Goal: Task Accomplishment & Management: Manage account settings

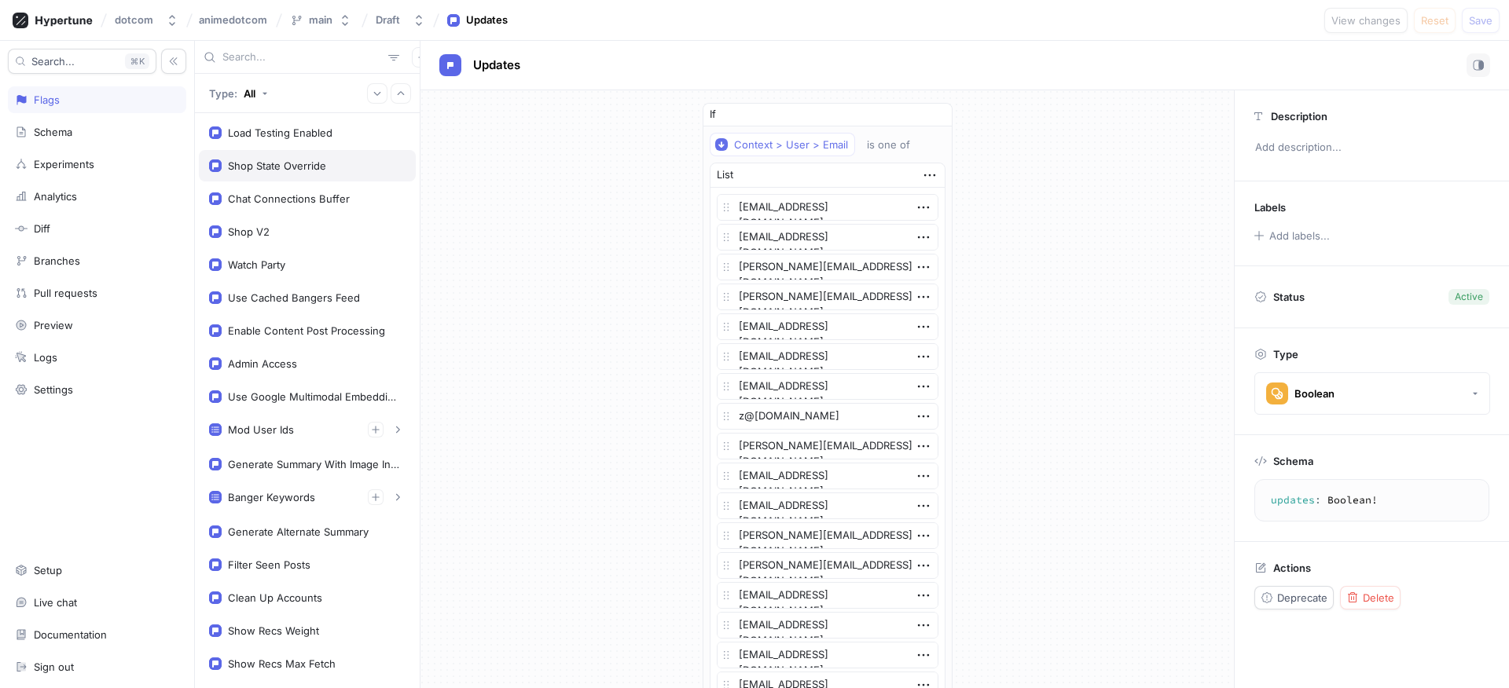
click at [311, 164] on div "Shop State Override" at bounding box center [277, 166] width 98 height 13
type textarea "shopStateOverride: ShopState!"
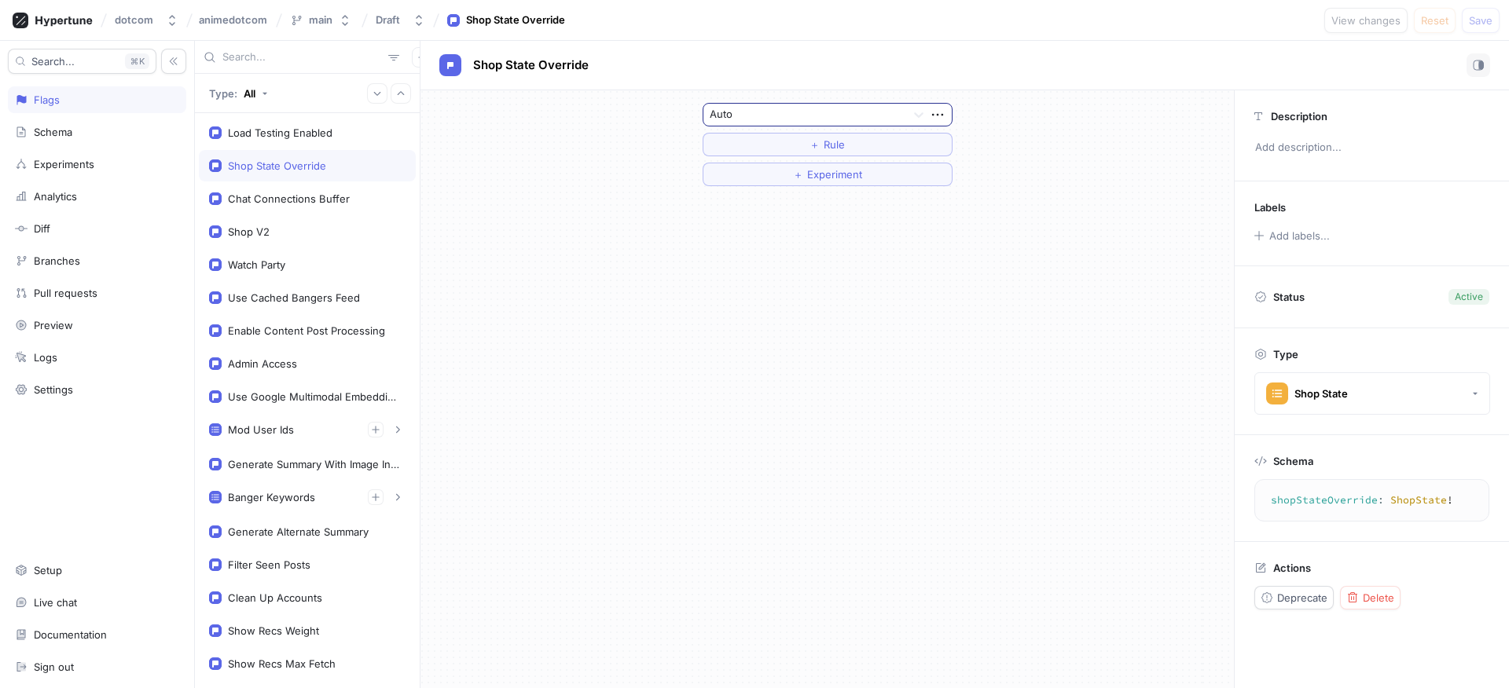
click at [798, 124] on div "Auto" at bounding box center [803, 115] width 201 height 22
click at [800, 162] on div "Upcoming" at bounding box center [827, 171] width 248 height 25
click at [885, 123] on div at bounding box center [805, 115] width 190 height 19
click at [849, 186] on div "Open" at bounding box center [827, 195] width 248 height 25
click at [1469, 19] on span "Save" at bounding box center [1481, 20] width 24 height 9
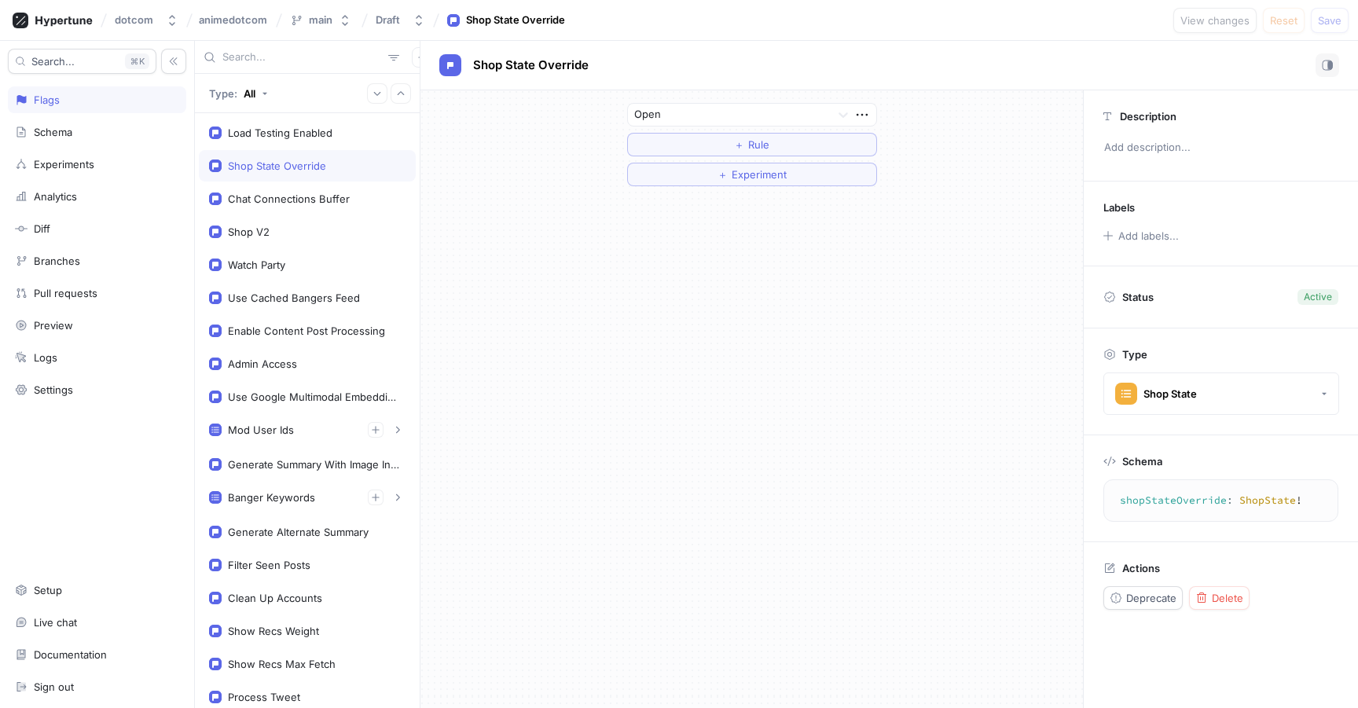
click at [653, 25] on div "dotcom animedotcom main Draft Shop State Override View changes Reset Save" at bounding box center [679, 20] width 1358 height 41
